Goal: Information Seeking & Learning: Learn about a topic

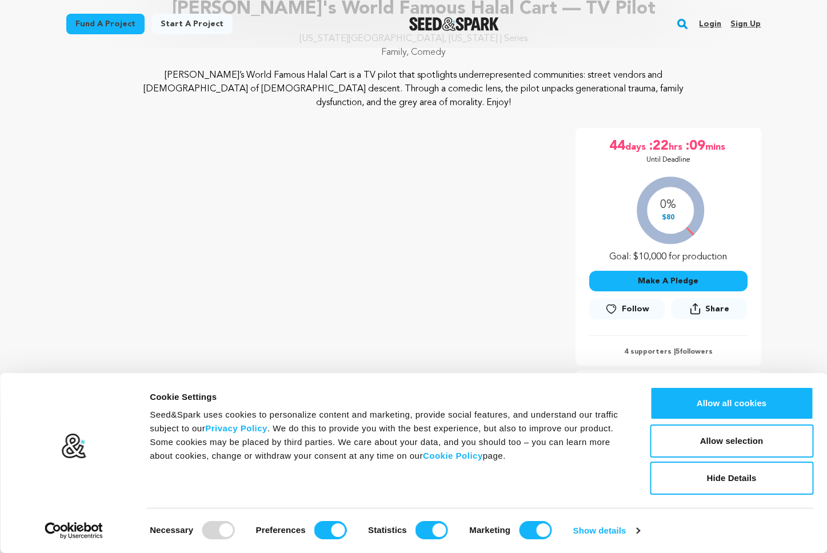
scroll to position [166, 0]
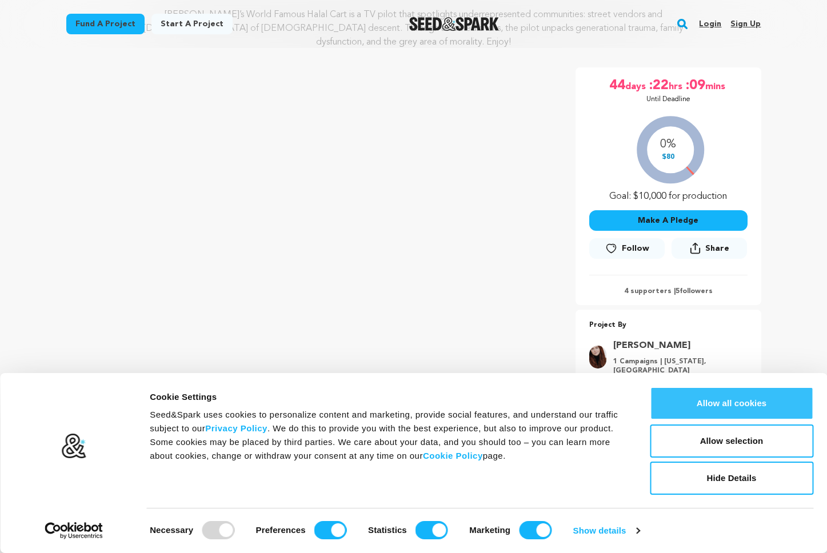
click at [789, 402] on button "Allow all cookies" at bounding box center [731, 403] width 163 height 33
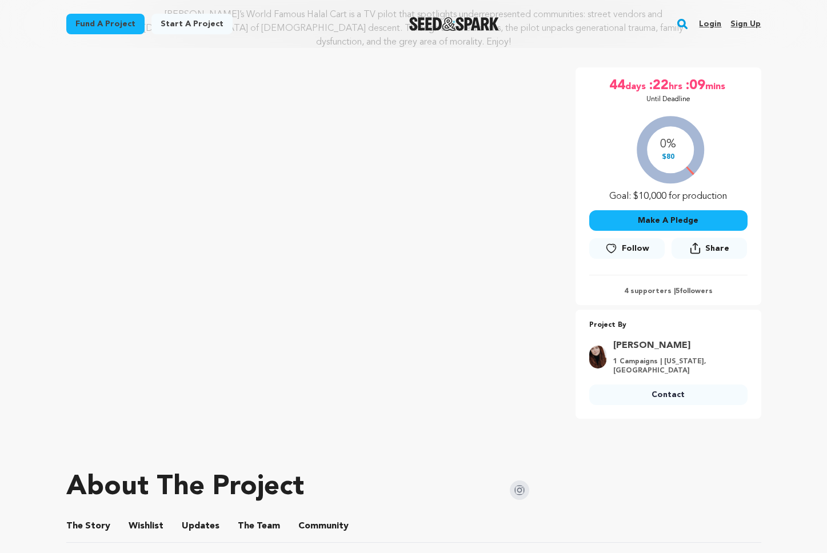
click at [381, 437] on div at bounding box center [413, 446] width 695 height 18
click at [329, 422] on div "Fund a project Project details [PERSON_NAME]'s World Famous Halal Cart — TV Pil…" at bounding box center [413, 221] width 731 height 679
click at [330, 422] on div "Fund a project Project details [PERSON_NAME]'s World Famous Halal Cart — TV Pil…" at bounding box center [413, 221] width 731 height 679
click at [295, 437] on div at bounding box center [413, 446] width 695 height 18
click at [273, 437] on div at bounding box center [413, 446] width 695 height 18
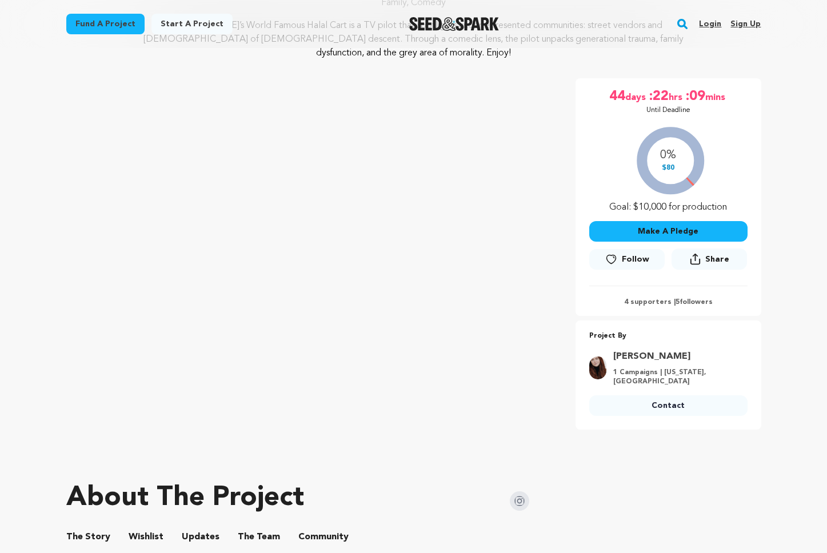
scroll to position [139, 0]
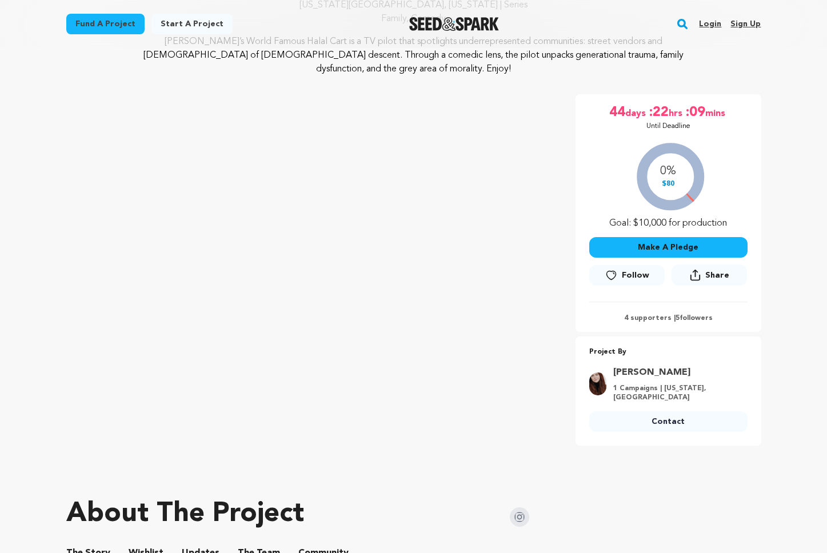
click at [515, 509] on img at bounding box center [519, 516] width 19 height 19
click at [382, 474] on div "Fund a project Project details [PERSON_NAME]'s World Famous Halal Cart — TV Pil…" at bounding box center [413, 248] width 731 height 679
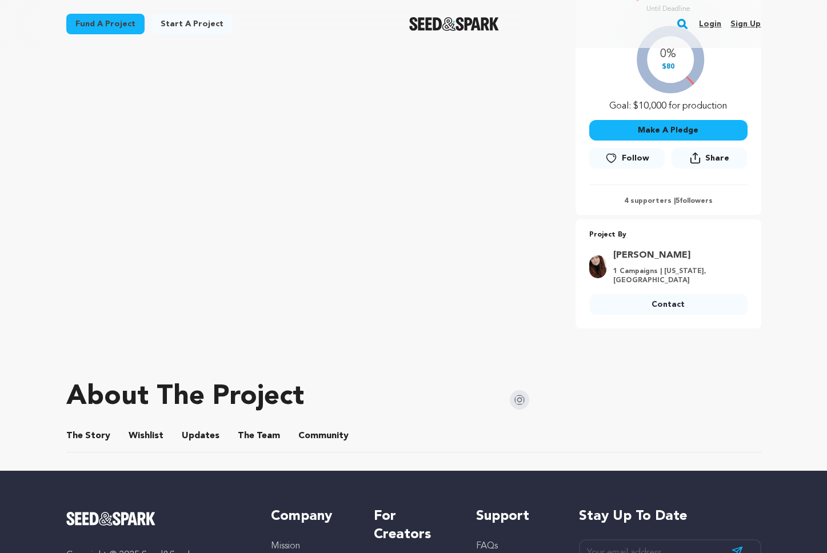
scroll to position [269, 0]
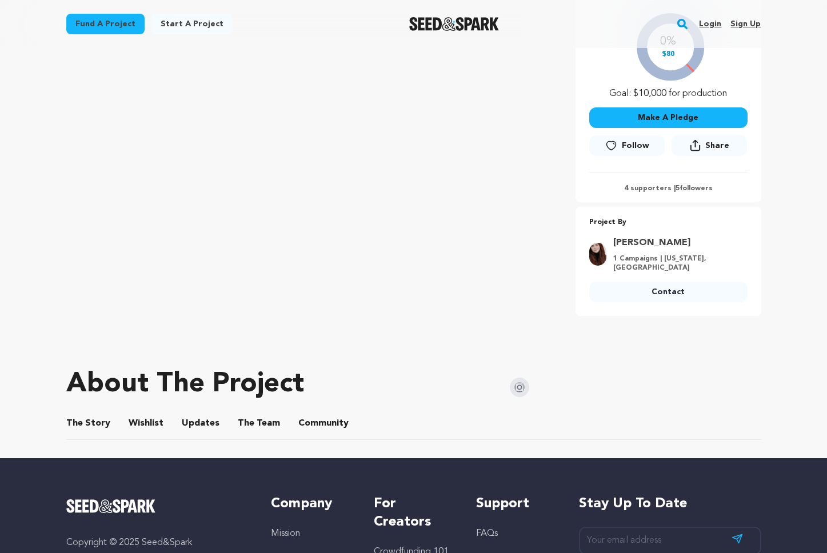
click at [255, 415] on button "The Team" at bounding box center [258, 425] width 27 height 27
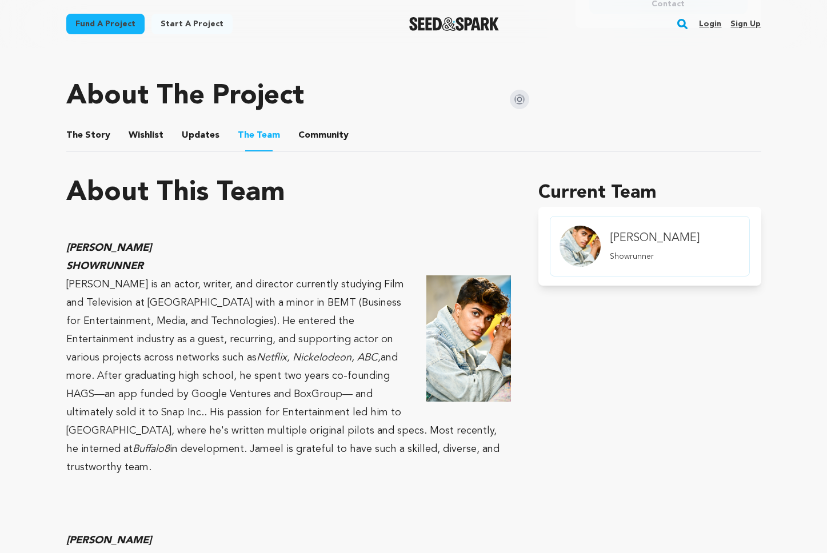
scroll to position [689, 0]
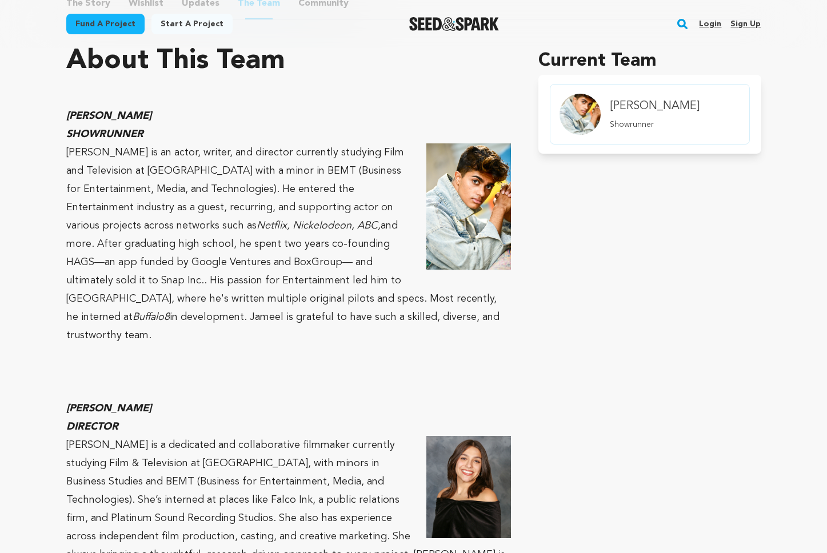
click at [222, 345] on p at bounding box center [288, 354] width 445 height 18
click at [239, 363] on p at bounding box center [288, 372] width 445 height 18
click at [217, 363] on p at bounding box center [288, 372] width 445 height 18
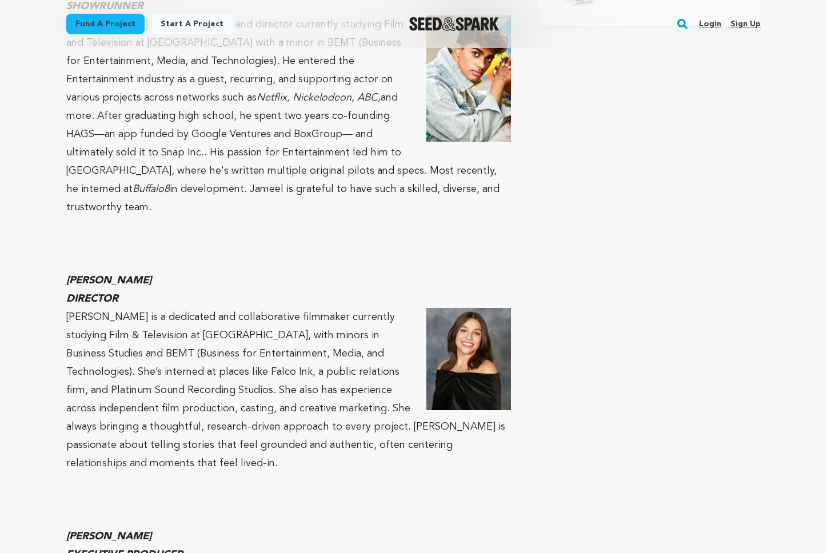
scroll to position [830, 0]
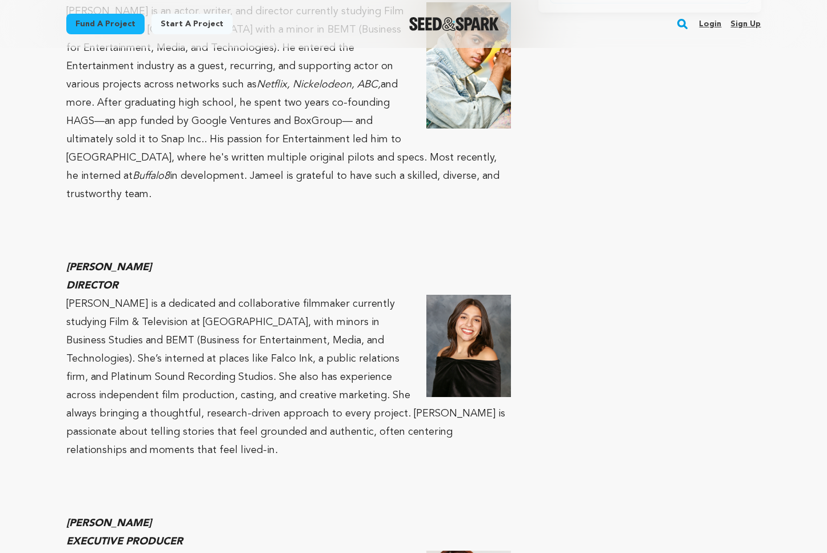
click at [116, 262] on em "[PERSON_NAME]" at bounding box center [108, 267] width 85 height 10
copy em "[PERSON_NAME]"
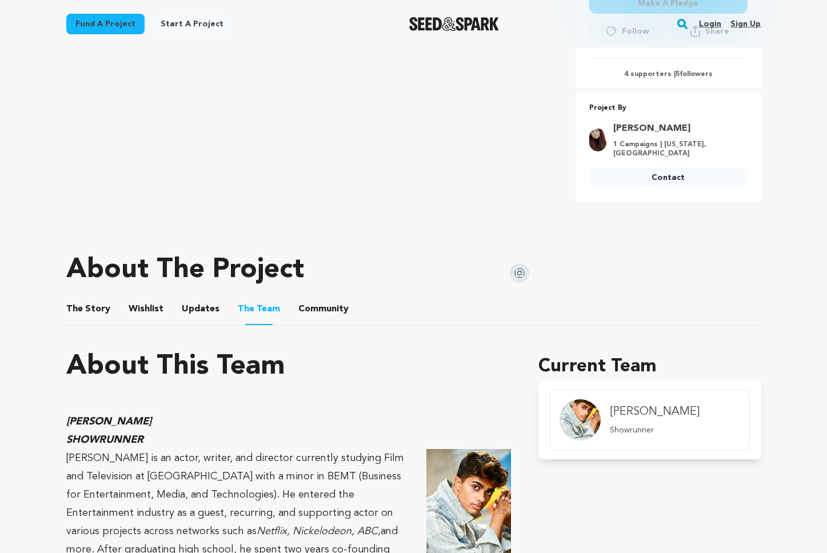
scroll to position [0, 0]
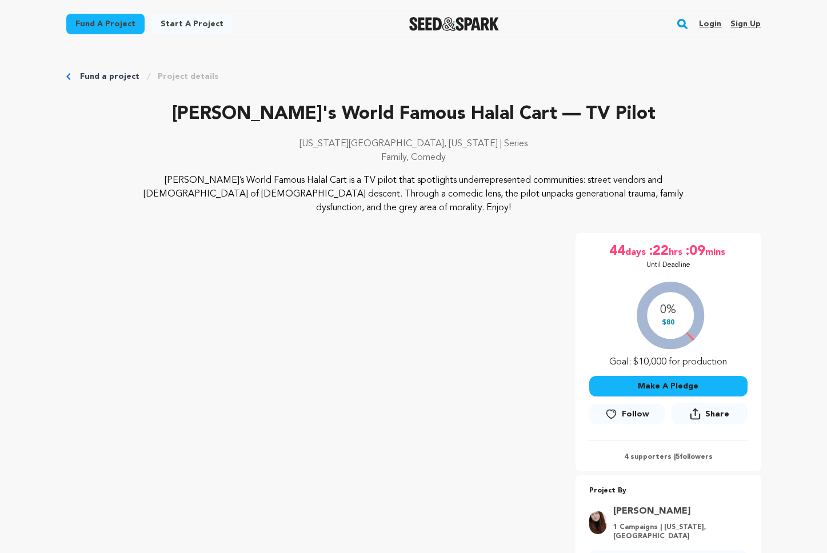
click at [511, 163] on p "Family, Comedy" at bounding box center [413, 158] width 695 height 14
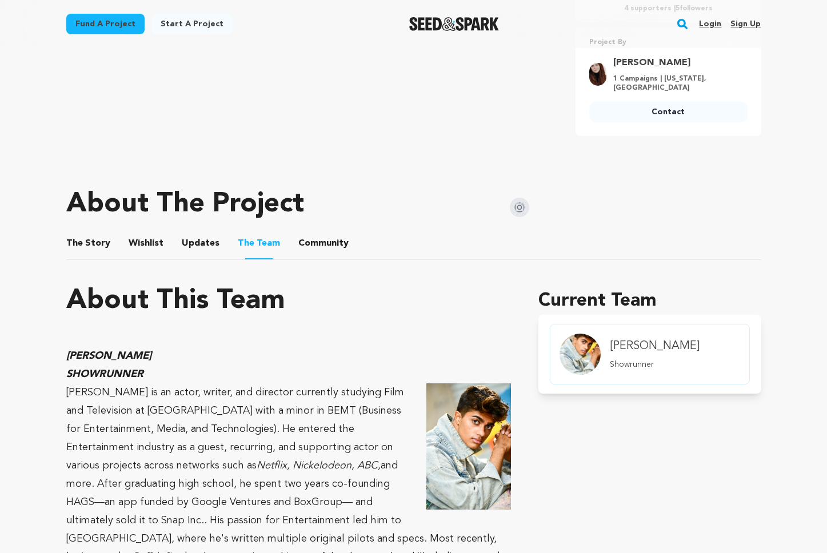
scroll to position [601, 0]
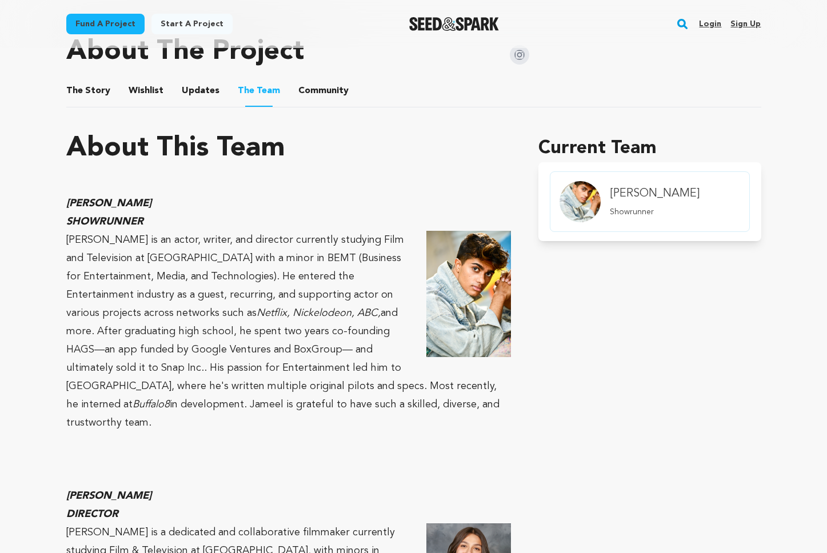
click at [353, 333] on p "[PERSON_NAME] is an actor, writer, and director currently studying Film and Tel…" at bounding box center [288, 331] width 445 height 201
